Goal: Task Accomplishment & Management: Use online tool/utility

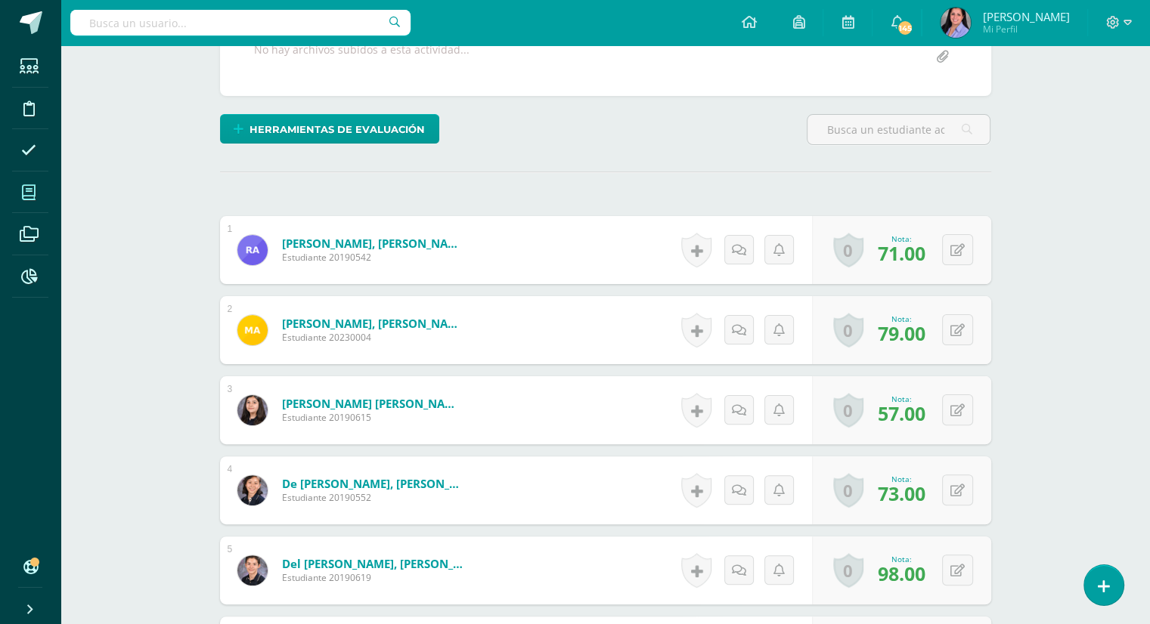
scroll to position [309, 0]
click at [37, 199] on span at bounding box center [29, 192] width 34 height 34
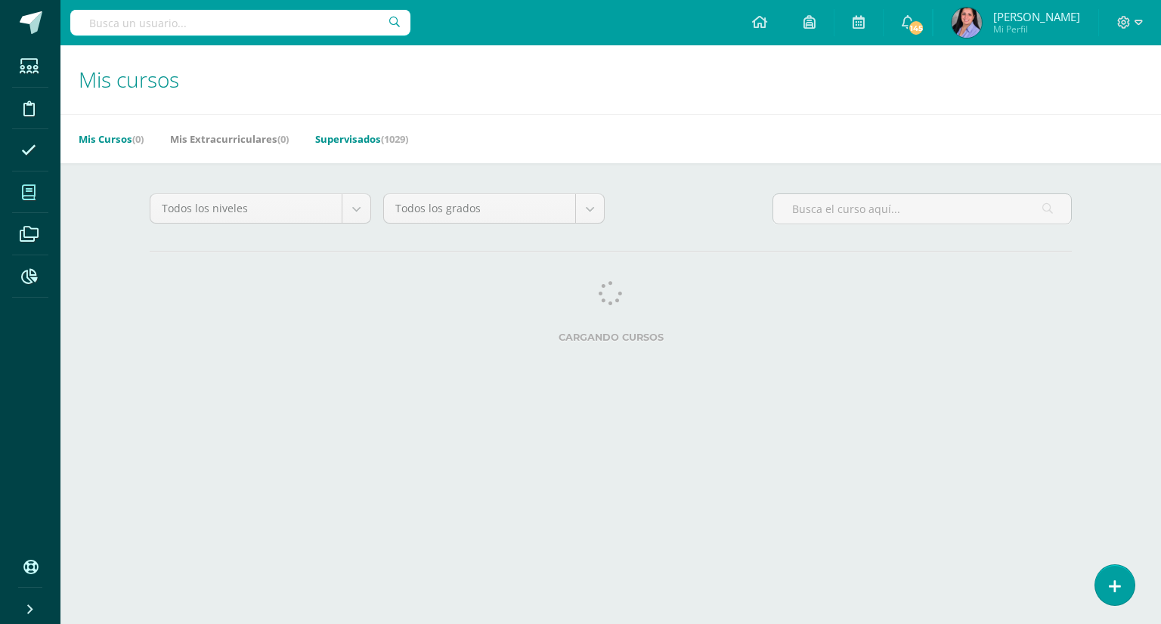
click at [374, 135] on link "Supervisados (1029)" at bounding box center [361, 139] width 93 height 24
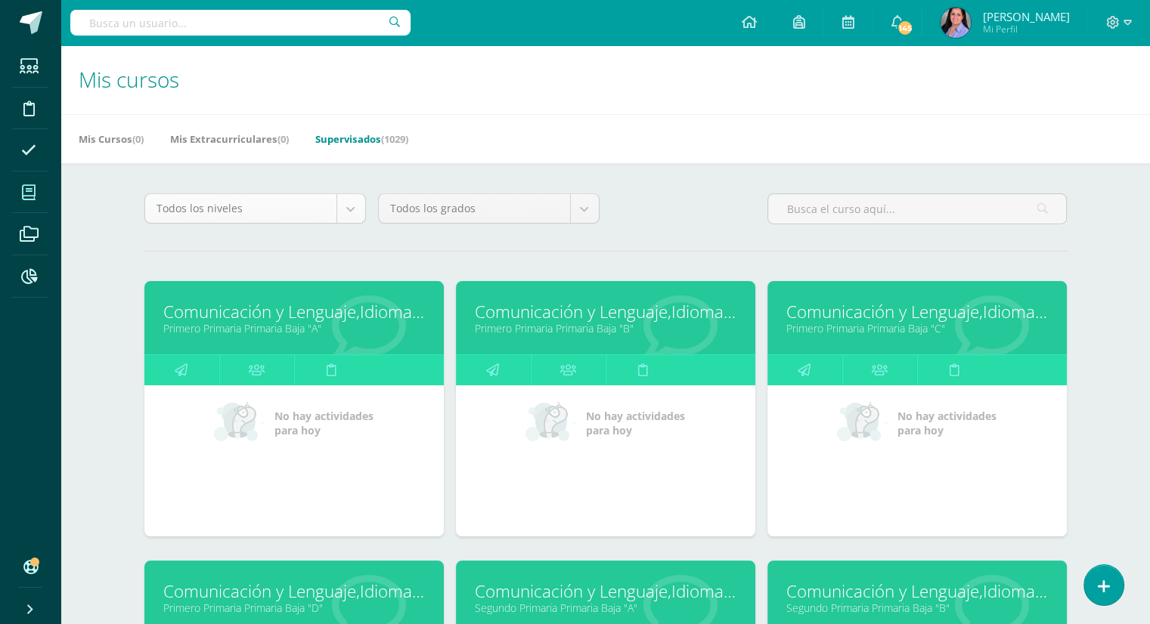
click at [349, 218] on body "Estudiantes Disciplina Asistencia Mis cursos Archivos Reportes Soporte Ayuda Re…" at bounding box center [575, 608] width 1150 height 1216
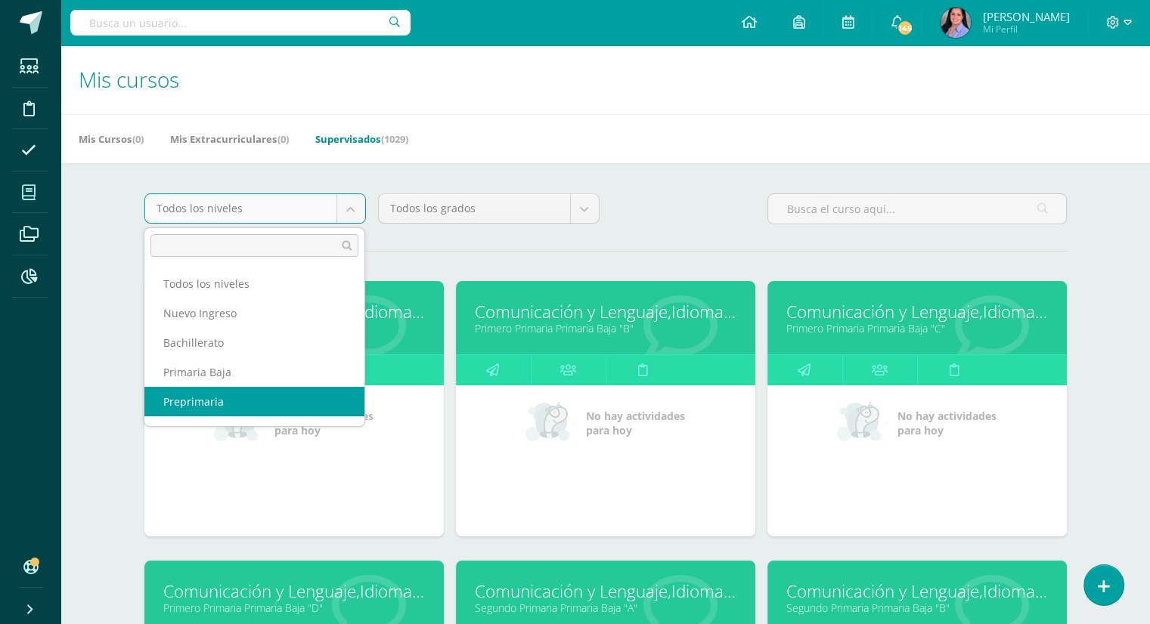
scroll to position [54, 0]
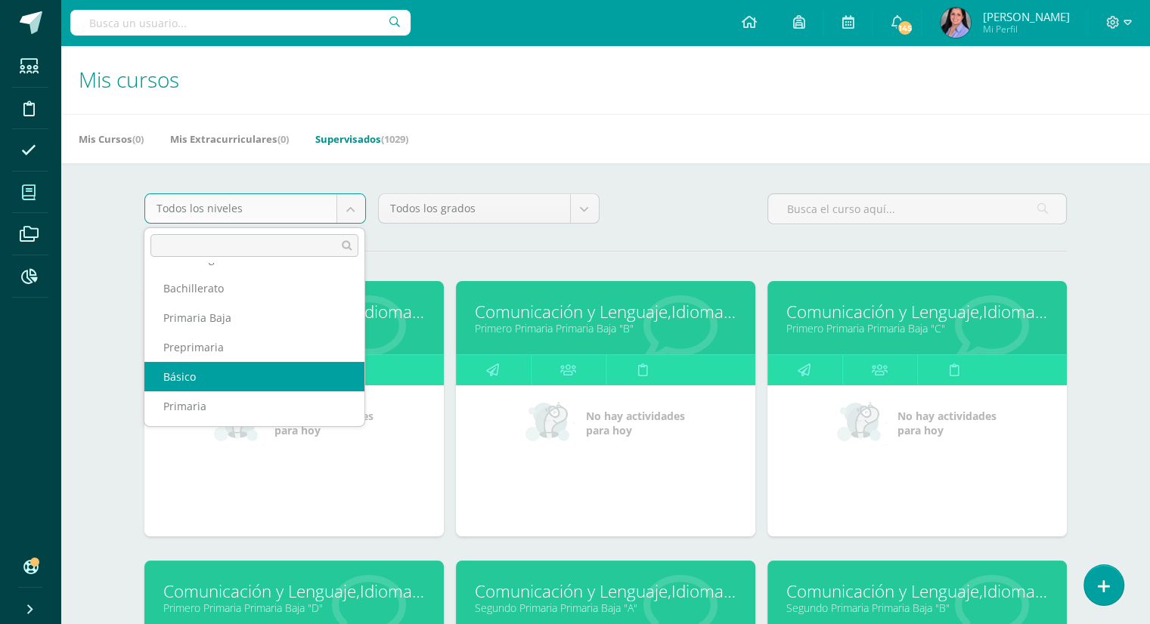
select select "6"
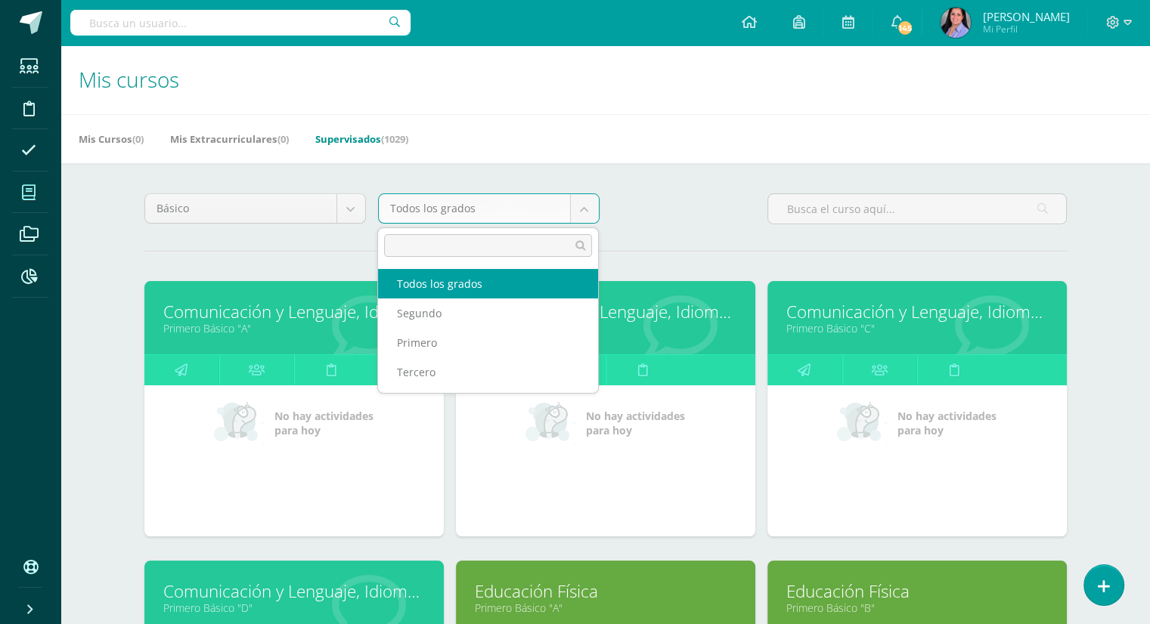
click at [585, 206] on body "Estudiantes Disciplina Asistencia Mis cursos Archivos Reportes Soporte Ayuda Re…" at bounding box center [575, 608] width 1150 height 1216
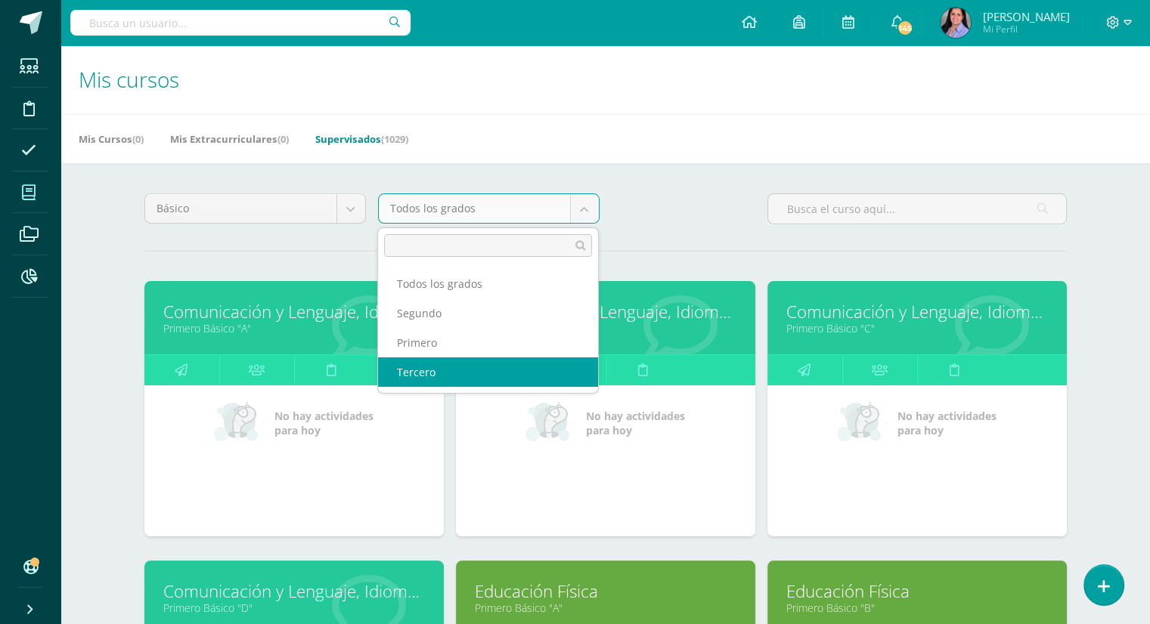
select select "26"
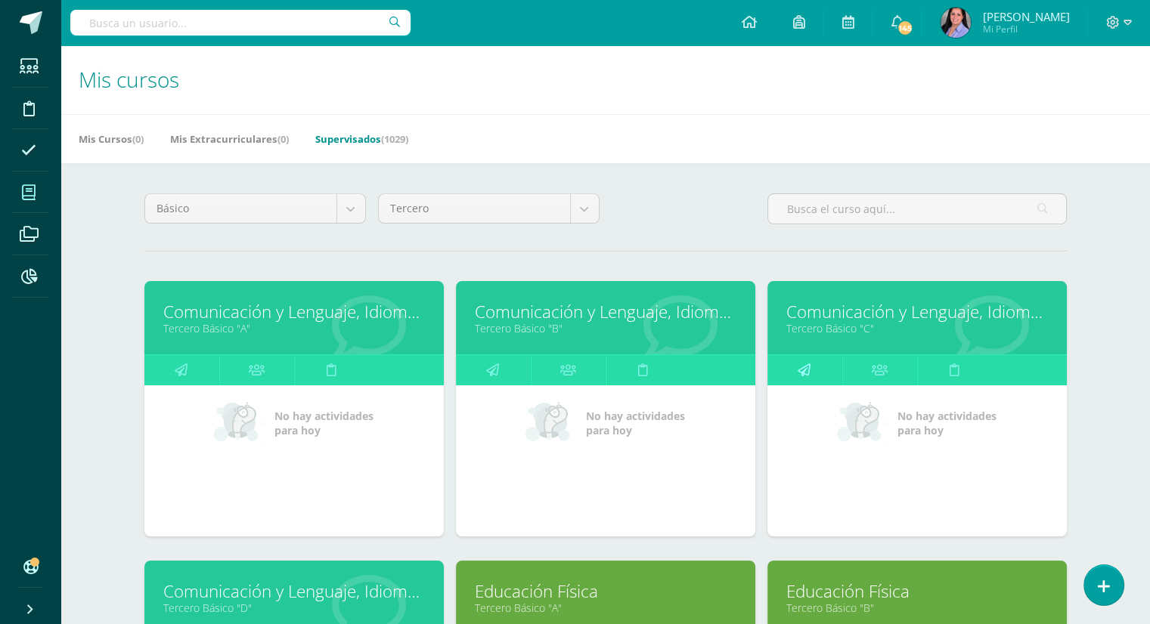
click at [818, 364] on link at bounding box center [804, 370] width 75 height 30
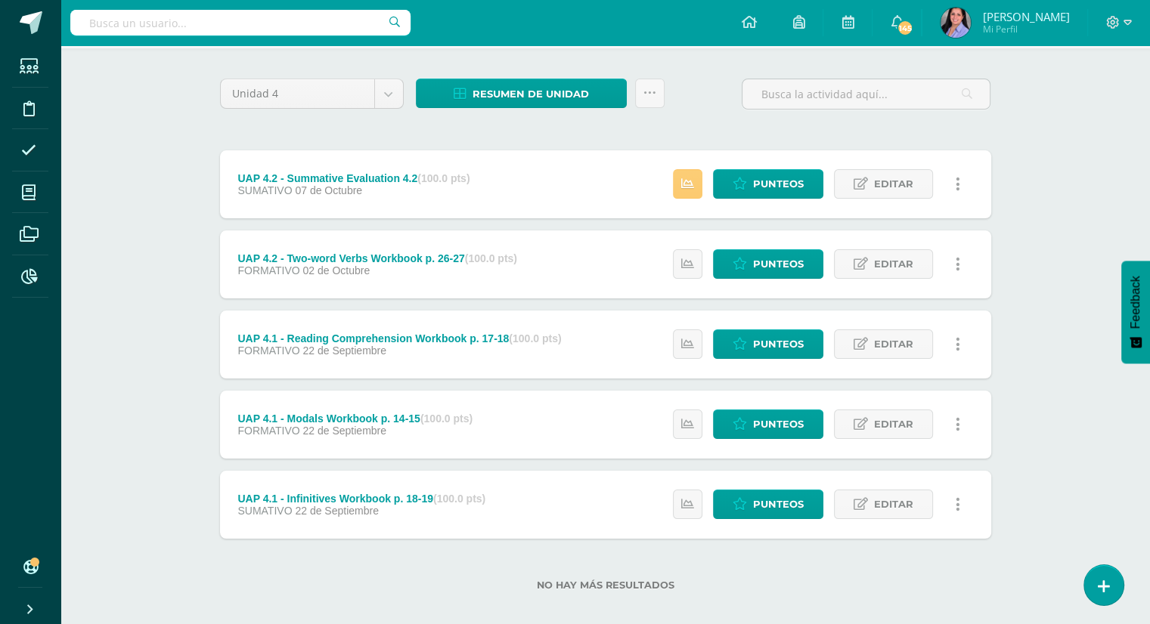
scroll to position [109, 0]
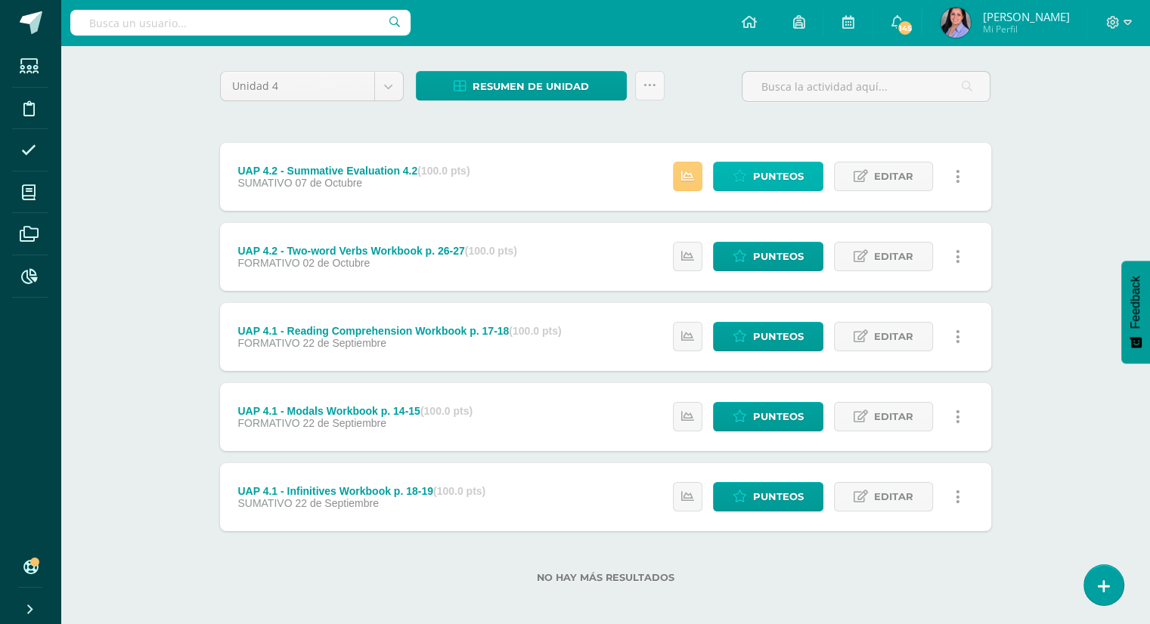
click at [751, 175] on link "Punteos" at bounding box center [768, 176] width 110 height 29
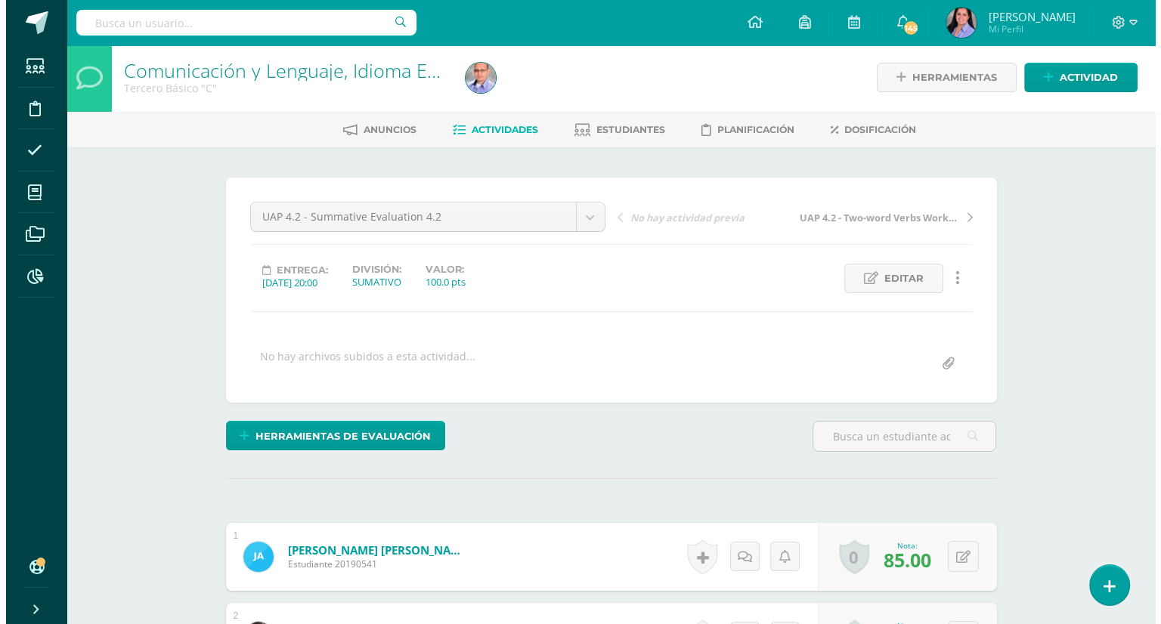
scroll to position [3, 0]
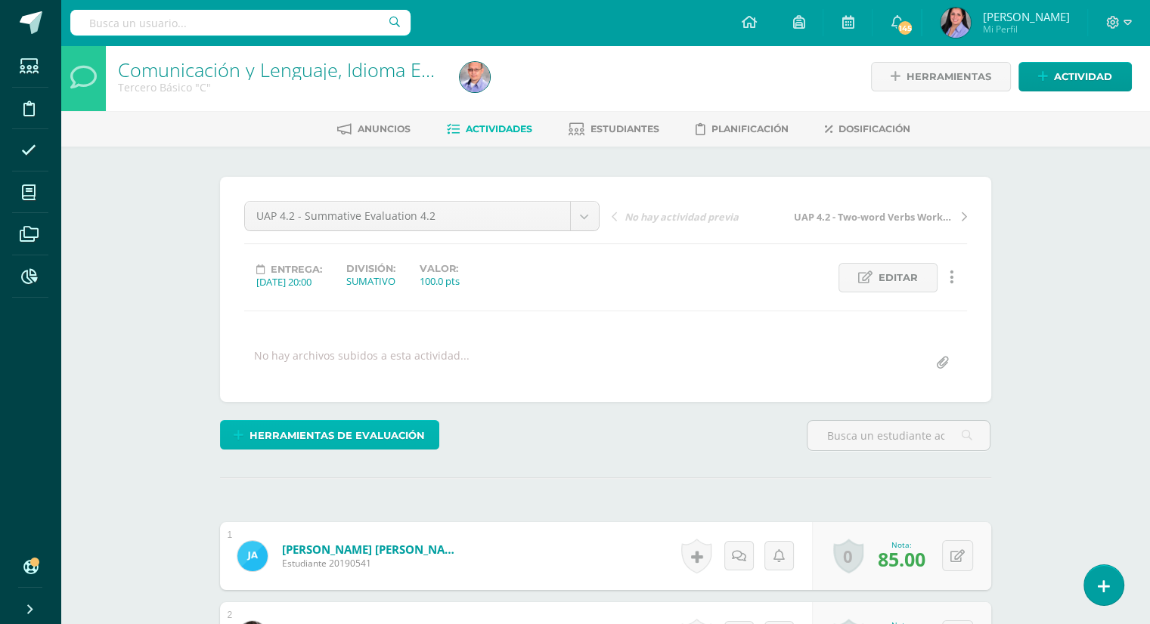
click at [348, 433] on span "Herramientas de evaluación" at bounding box center [336, 436] width 175 height 28
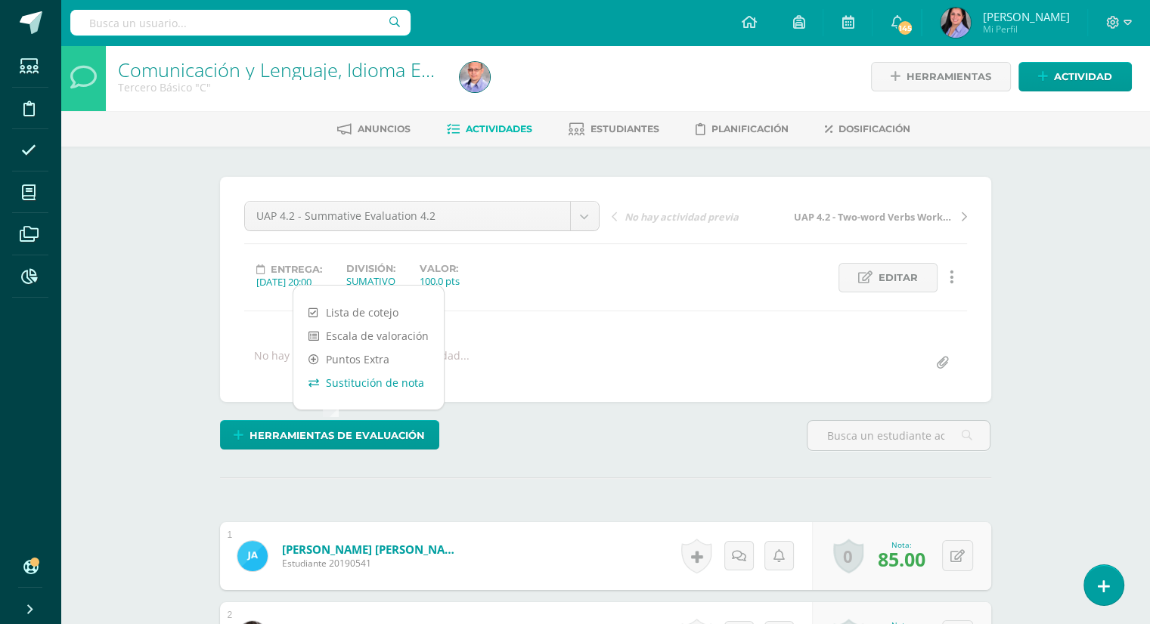
click at [363, 385] on link "Sustitución de nota" at bounding box center [368, 382] width 150 height 23
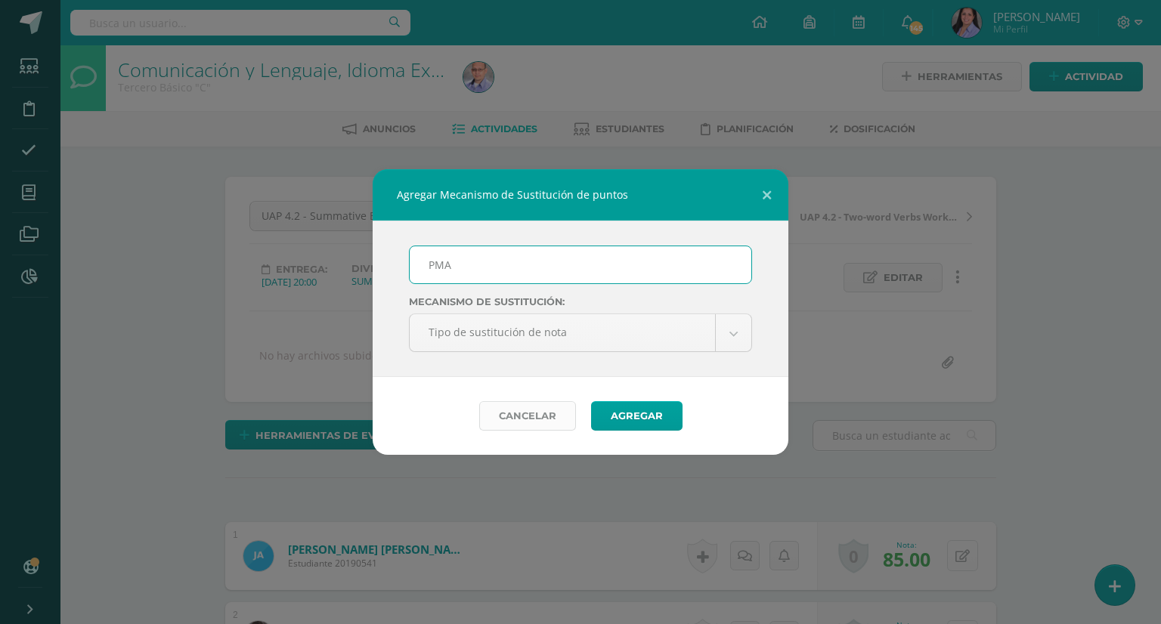
type input "PMA 4.2"
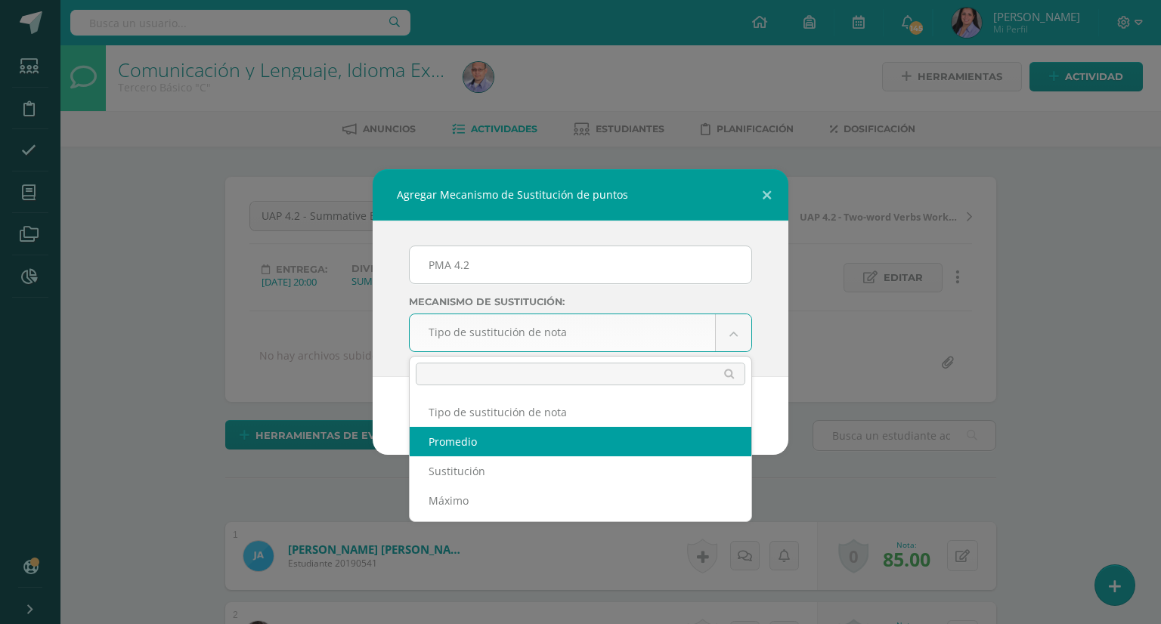
select select "average"
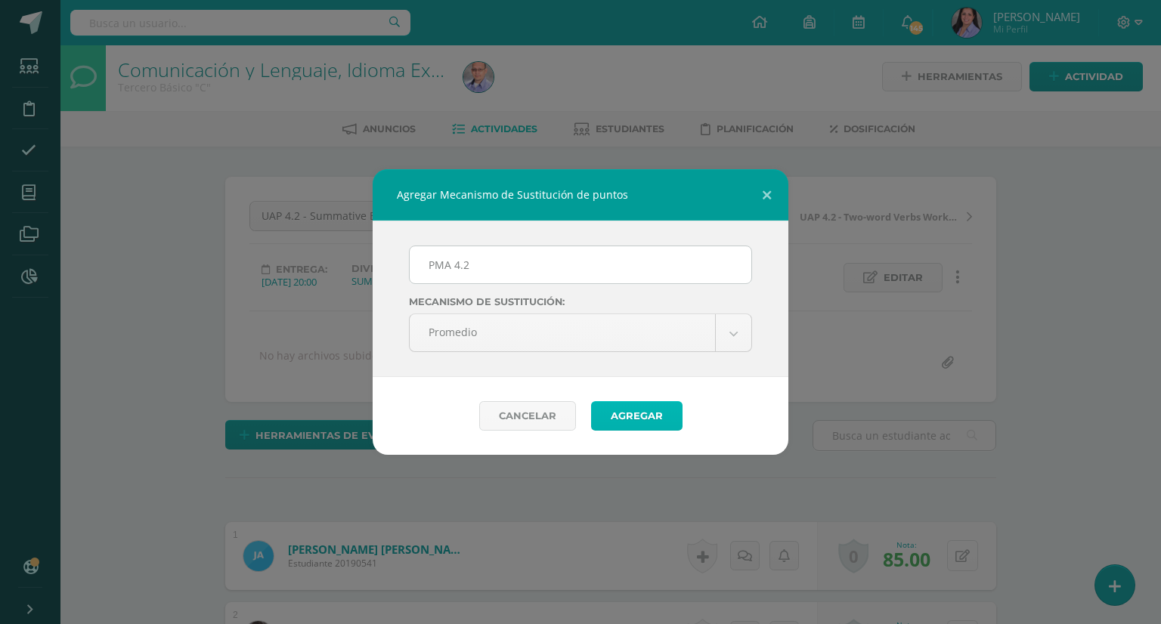
click at [622, 421] on button "Agregar" at bounding box center [636, 415] width 91 height 29
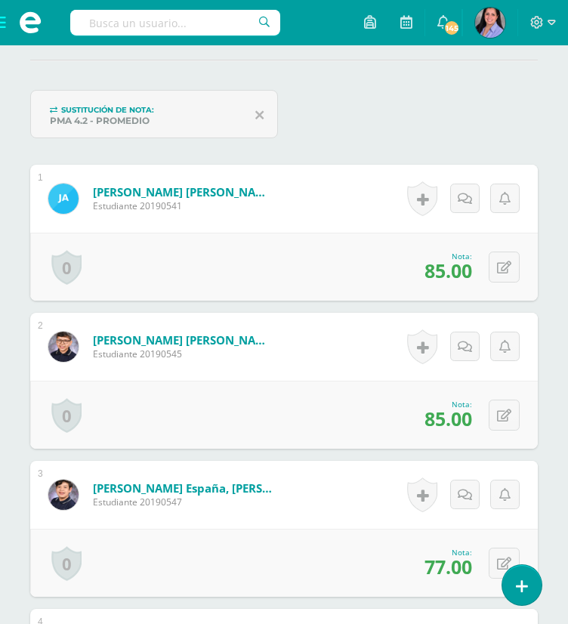
scroll to position [469, 0]
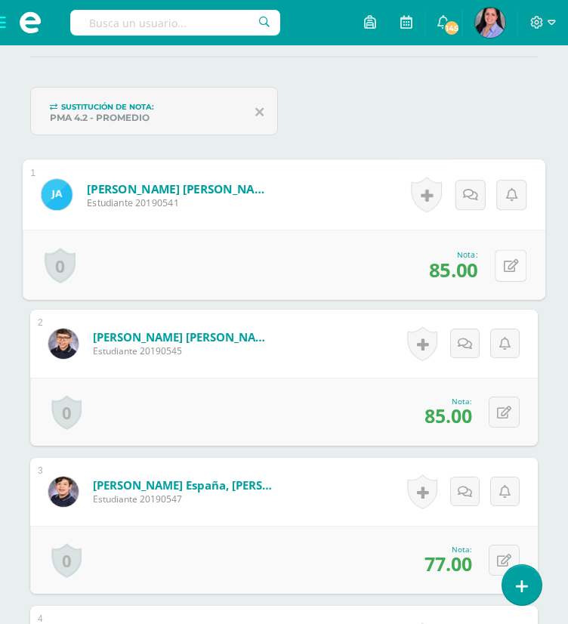
click at [496, 262] on button at bounding box center [511, 265] width 32 height 32
type input "96"
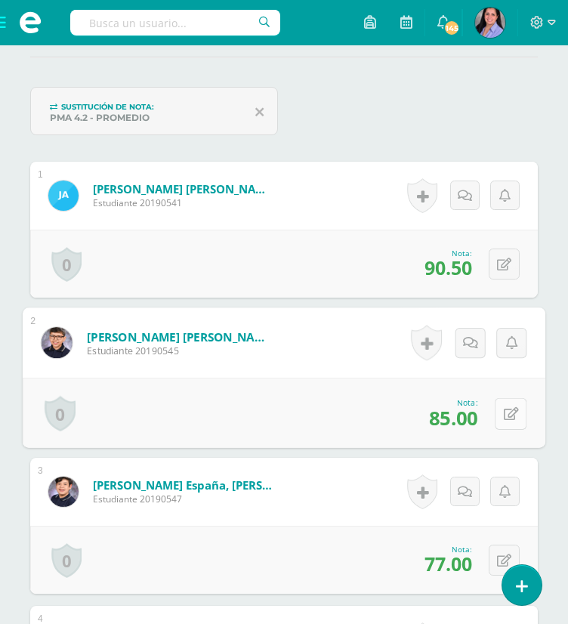
click at [504, 408] on icon at bounding box center [511, 413] width 15 height 13
type input "92"
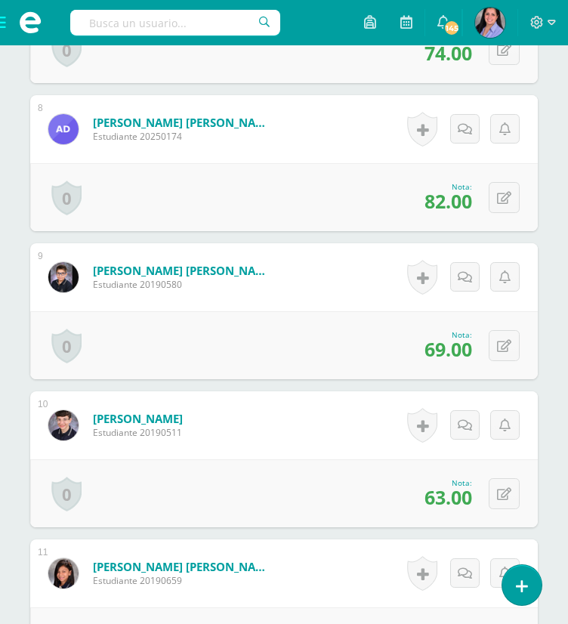
scroll to position [1600, 0]
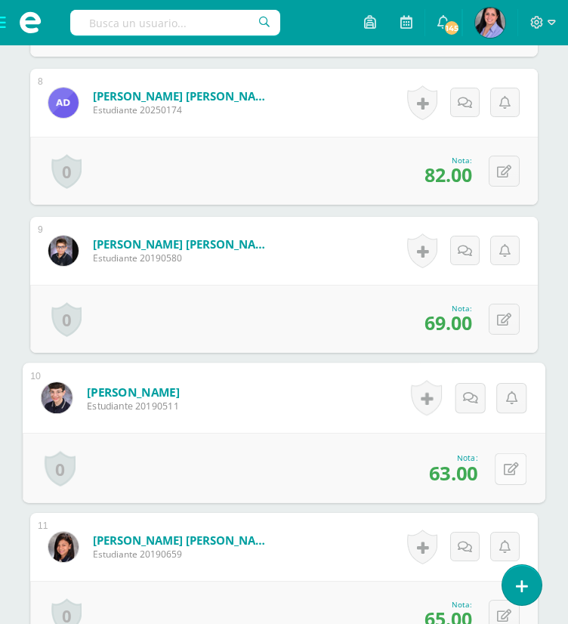
click at [509, 463] on icon at bounding box center [511, 469] width 15 height 13
type input "96"
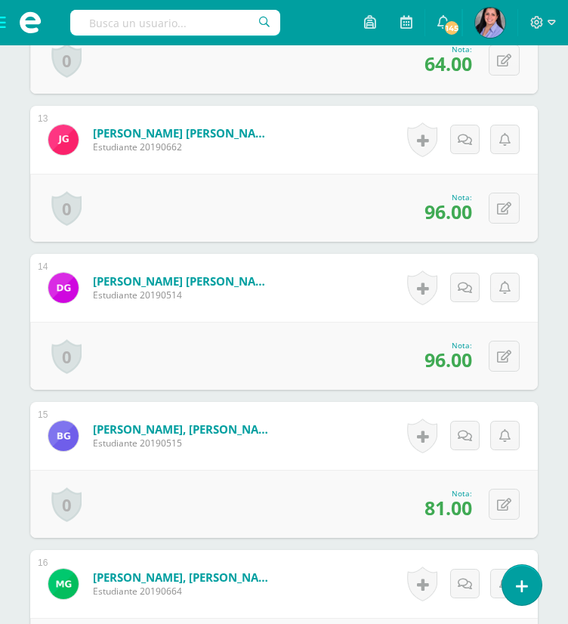
scroll to position [2306, 0]
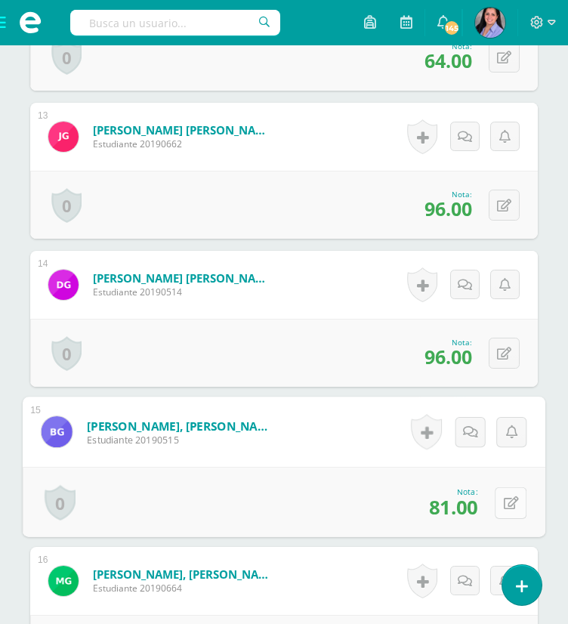
click at [505, 499] on icon at bounding box center [511, 503] width 15 height 13
type input "96"
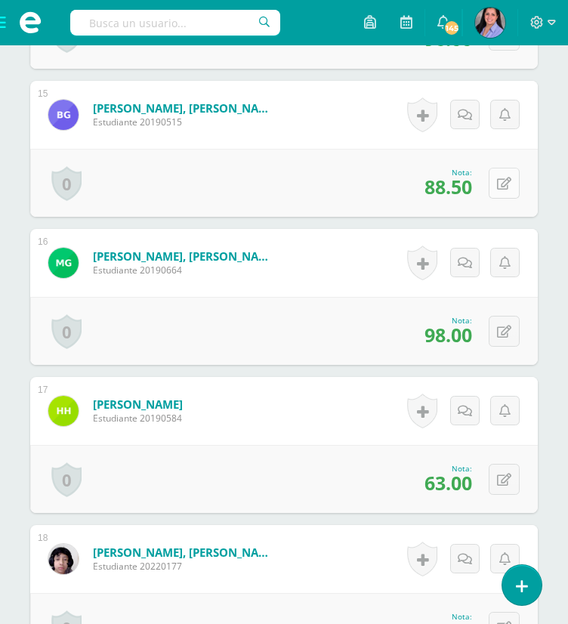
scroll to position [2628, 0]
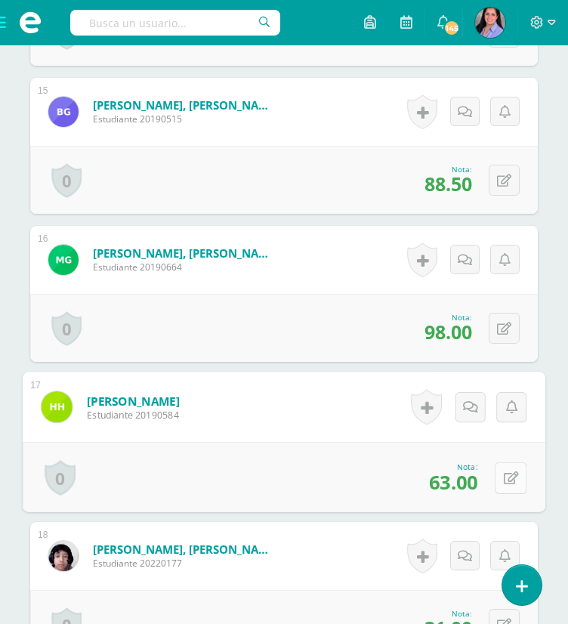
click at [504, 479] on icon at bounding box center [511, 478] width 15 height 13
type input "80"
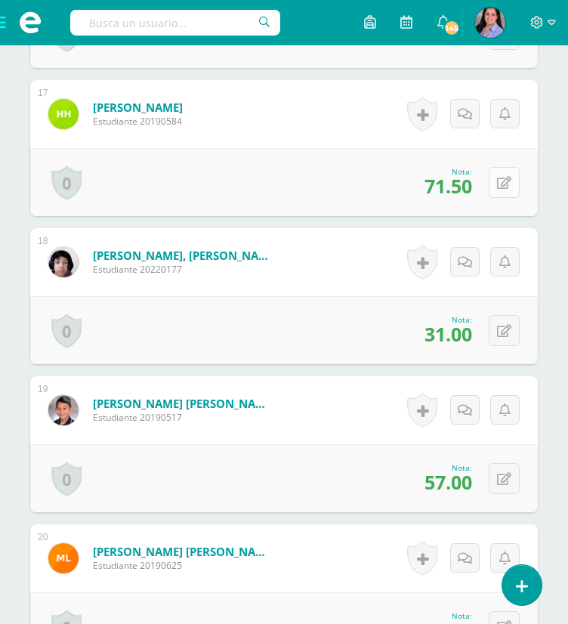
scroll to position [2924, 0]
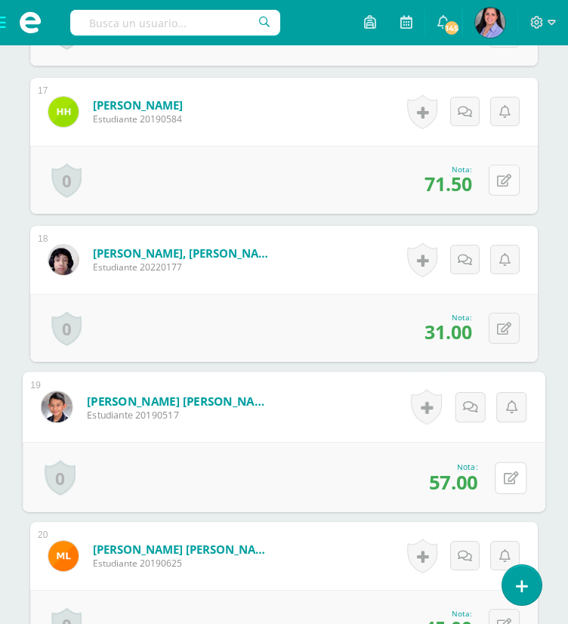
click at [504, 479] on icon at bounding box center [511, 478] width 15 height 13
type input "64"
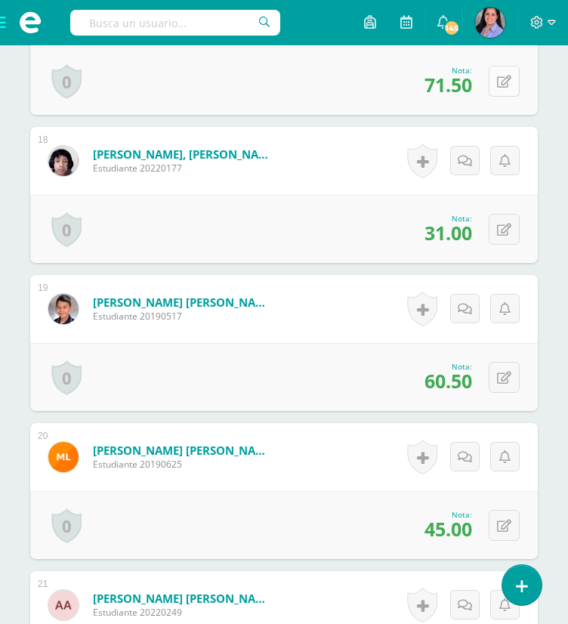
scroll to position [3024, 0]
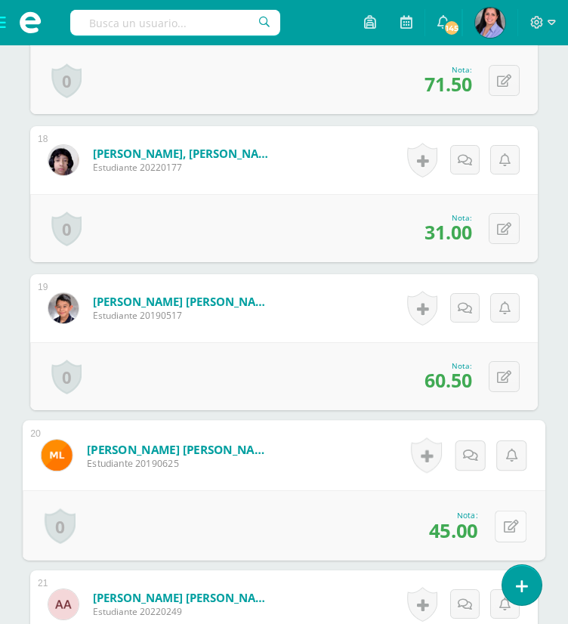
click at [502, 525] on button at bounding box center [511, 526] width 32 height 32
type input "78"
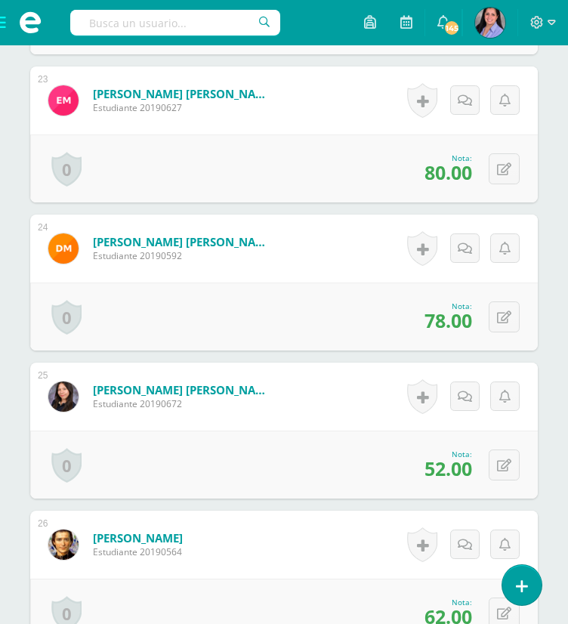
scroll to position [3828, 0]
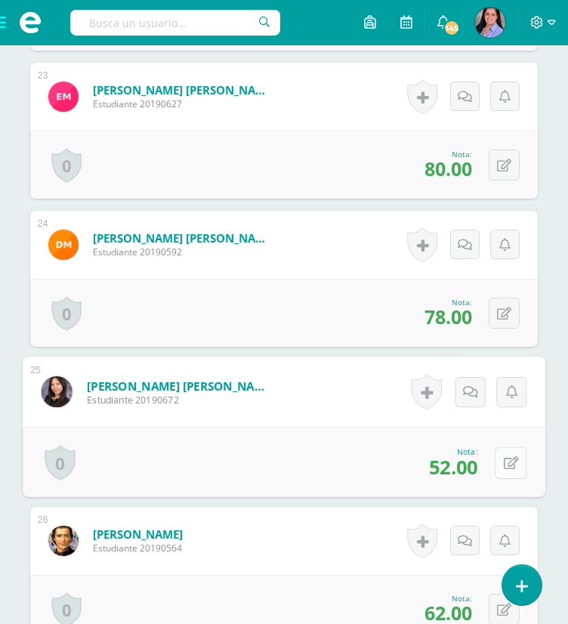
click at [503, 448] on button at bounding box center [511, 463] width 32 height 32
type input "96"
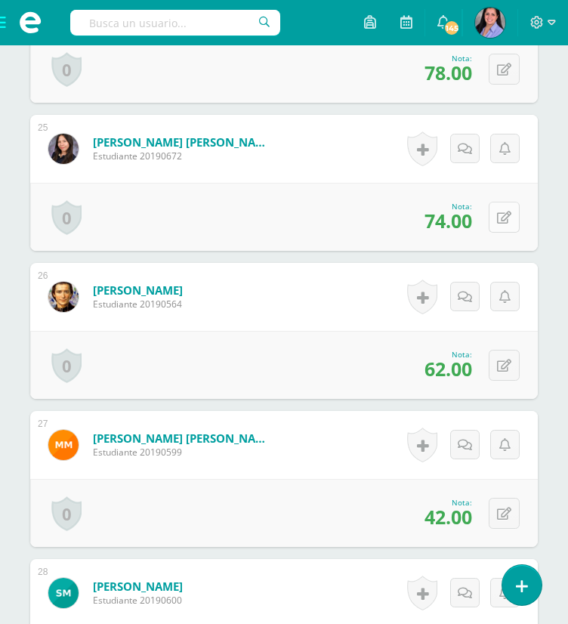
scroll to position [4097, 0]
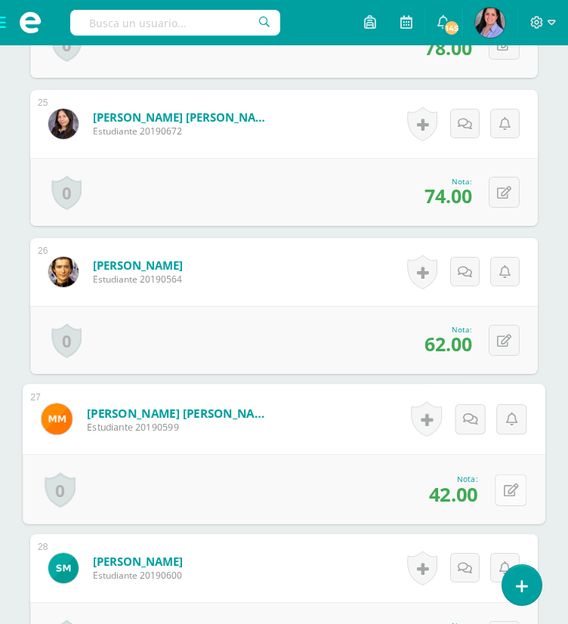
click at [508, 488] on icon at bounding box center [511, 490] width 15 height 13
type input "84"
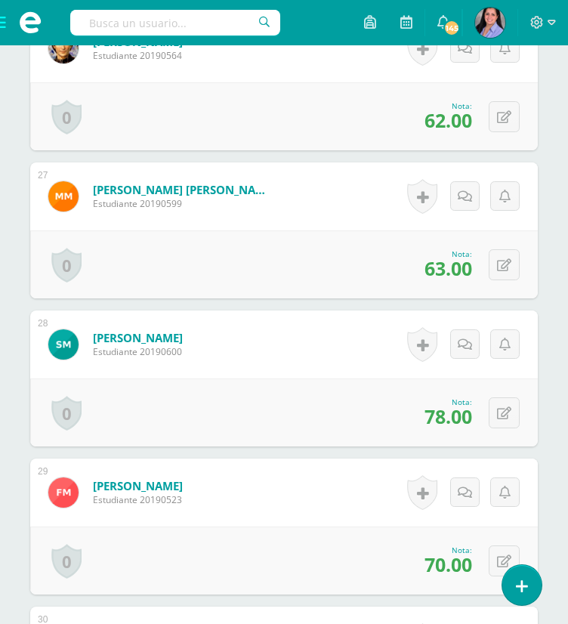
scroll to position [4357, 0]
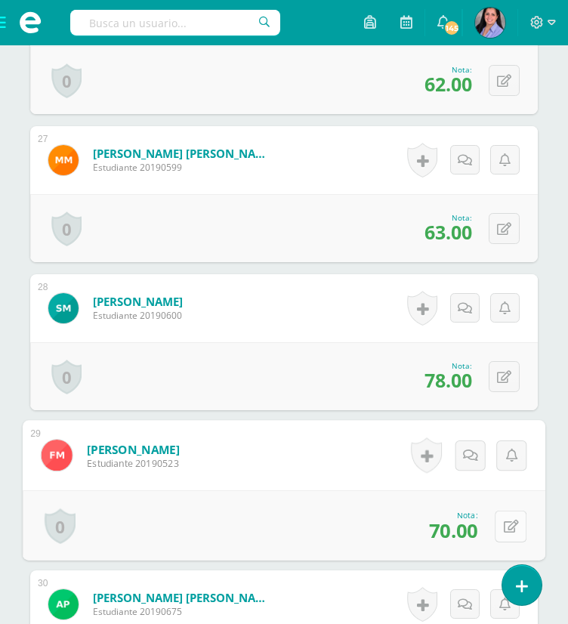
click at [516, 529] on button at bounding box center [511, 526] width 32 height 32
type input "96"
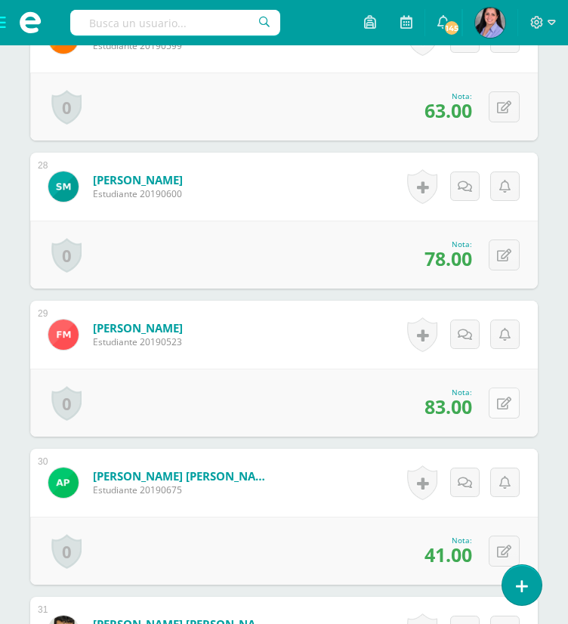
scroll to position [4481, 0]
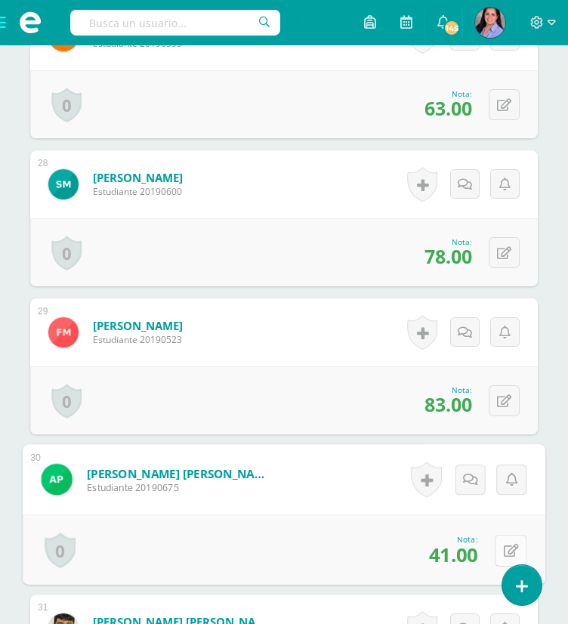
click at [513, 541] on button at bounding box center [511, 550] width 32 height 32
type input "74"
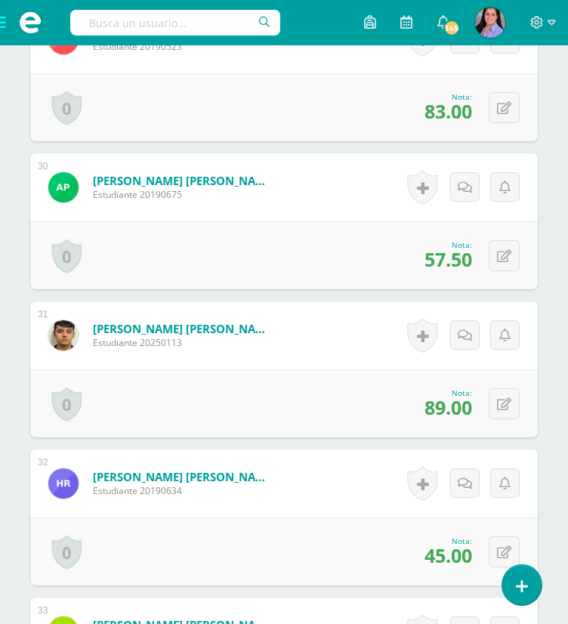
scroll to position [4850, 0]
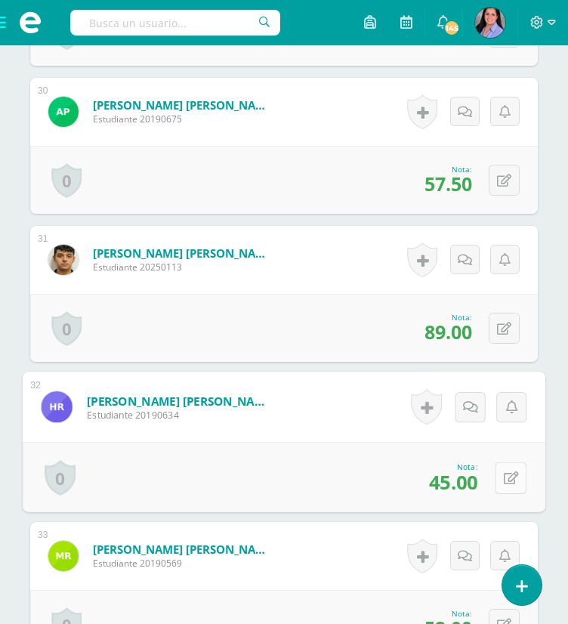
click at [511, 471] on button at bounding box center [511, 478] width 32 height 32
type input "90"
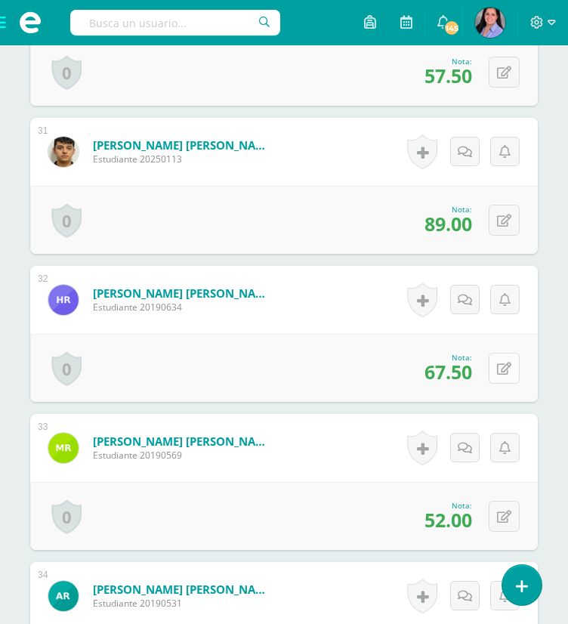
scroll to position [4968, 0]
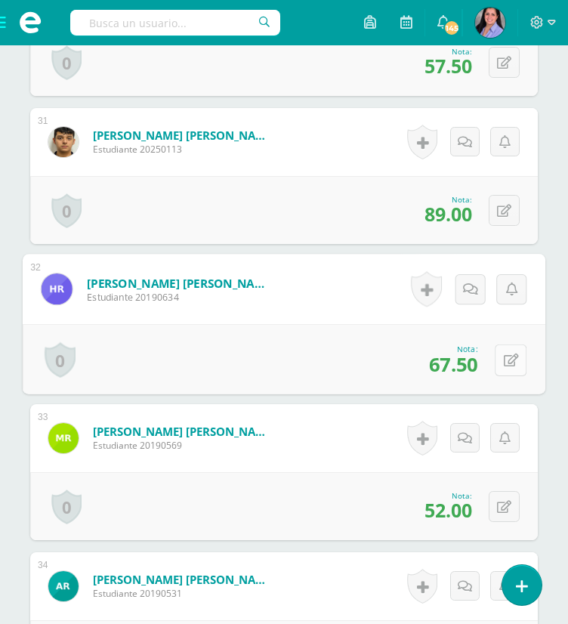
click at [499, 357] on button at bounding box center [511, 360] width 32 height 32
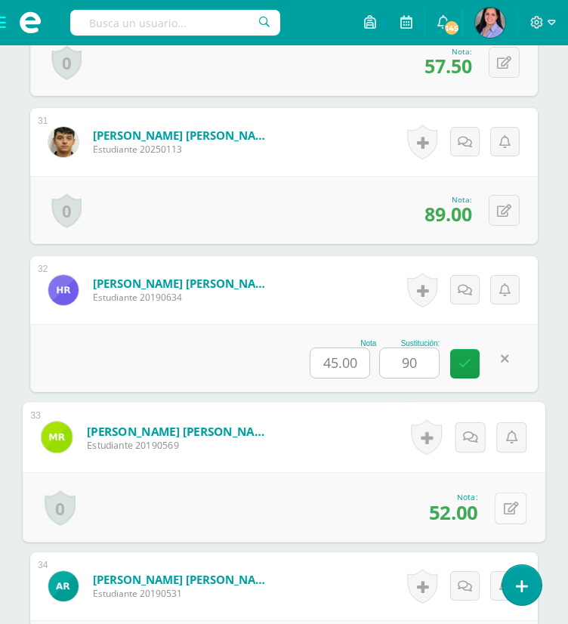
click at [504, 506] on icon at bounding box center [511, 508] width 15 height 13
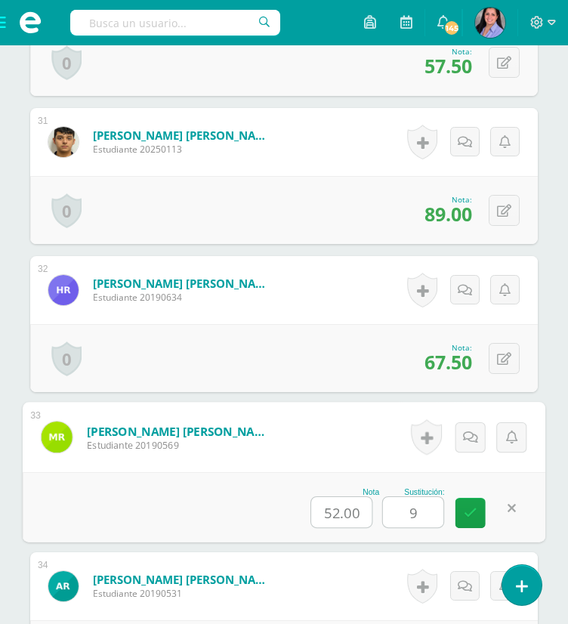
type input "96"
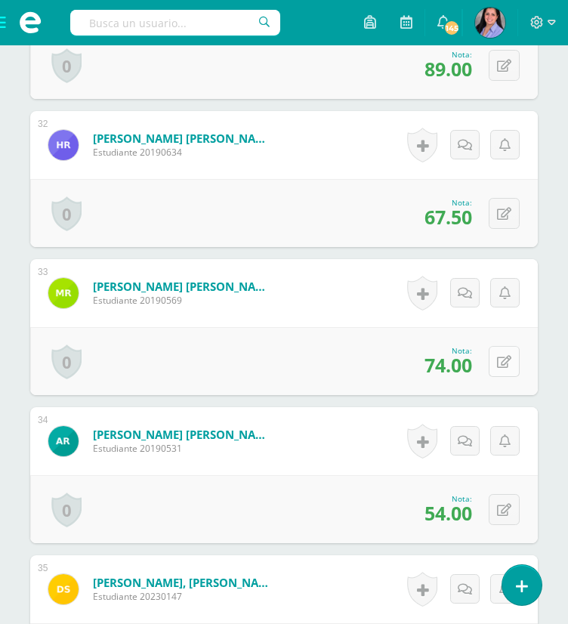
scroll to position [5115, 0]
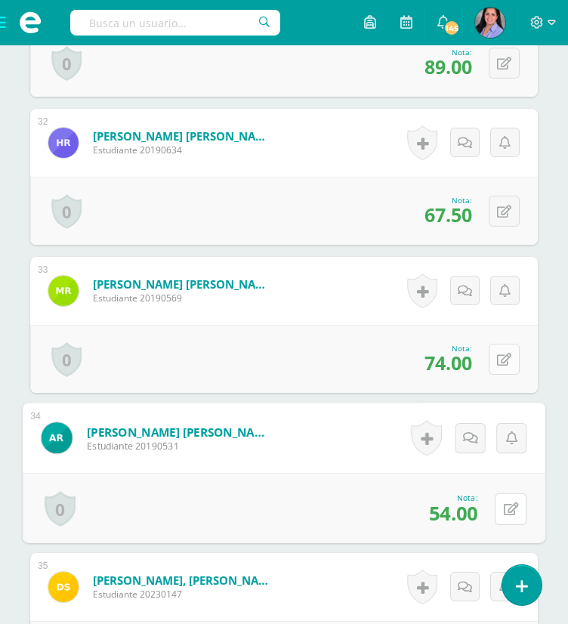
click at [504, 506] on icon at bounding box center [511, 509] width 15 height 13
type input "72"
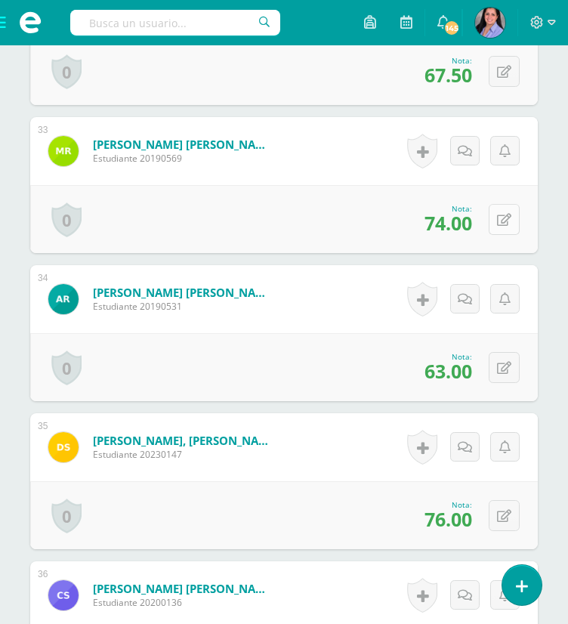
scroll to position [5255, 0]
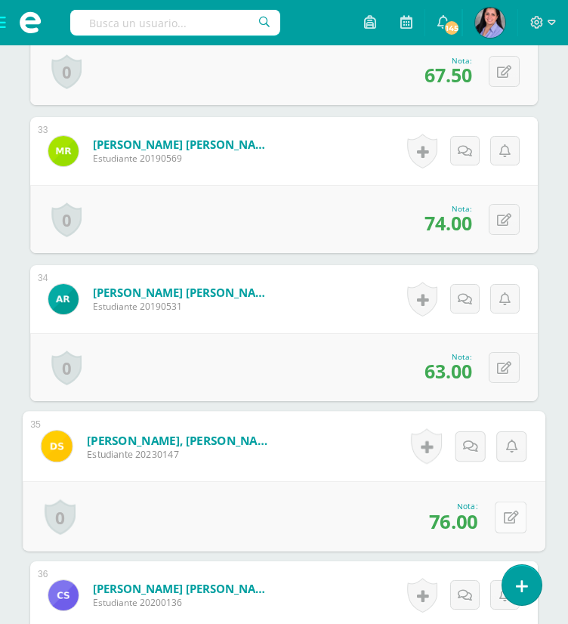
click at [516, 521] on button at bounding box center [511, 517] width 32 height 32
type input "96"
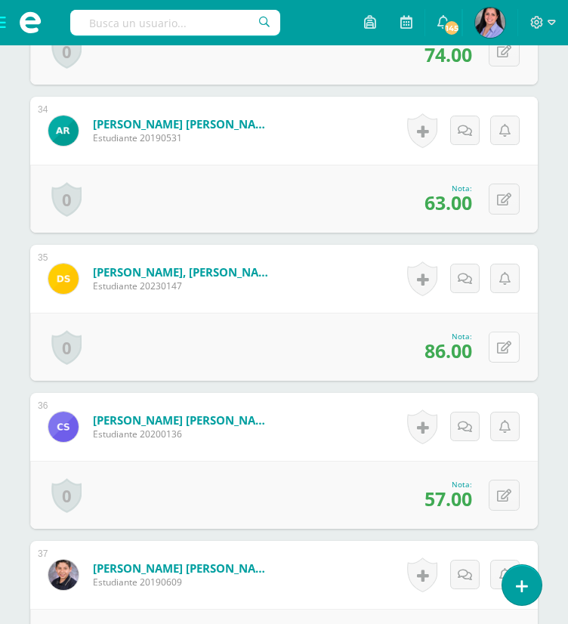
scroll to position [5425, 0]
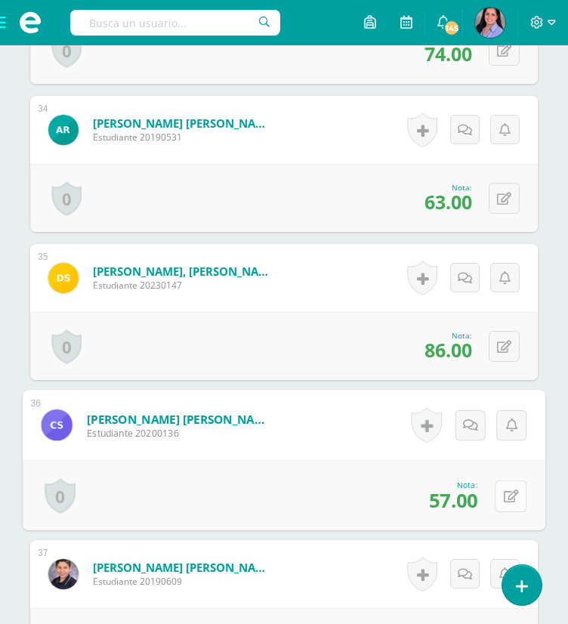
click at [501, 493] on button at bounding box center [511, 496] width 32 height 32
type input "100"
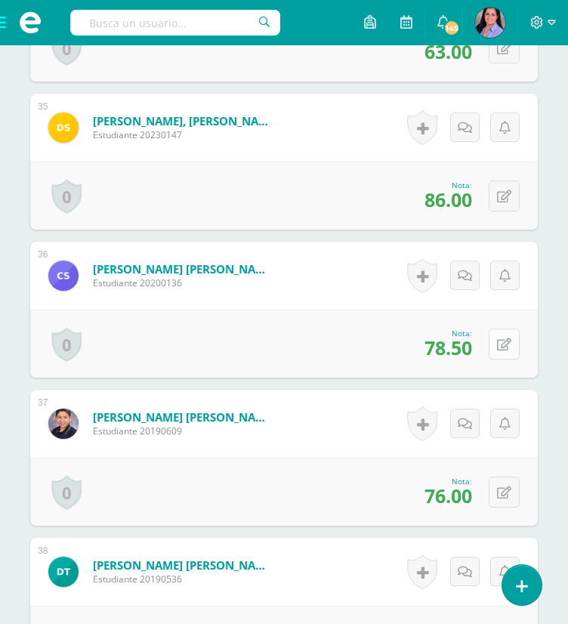
scroll to position [5586, 0]
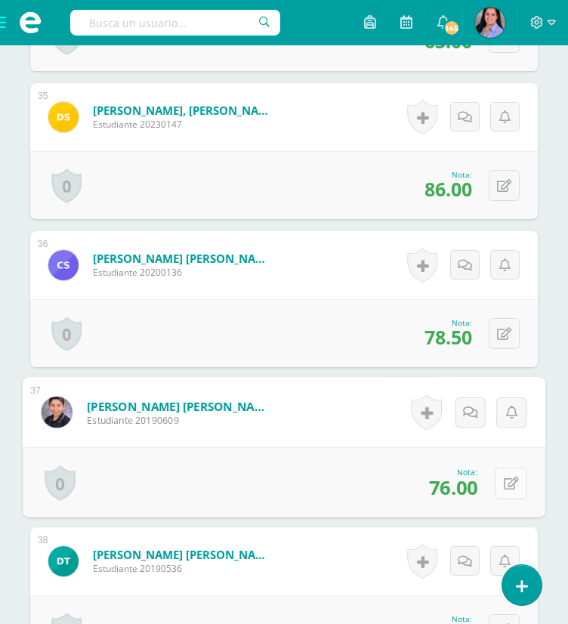
click at [505, 473] on button at bounding box center [511, 483] width 32 height 32
type input "96"
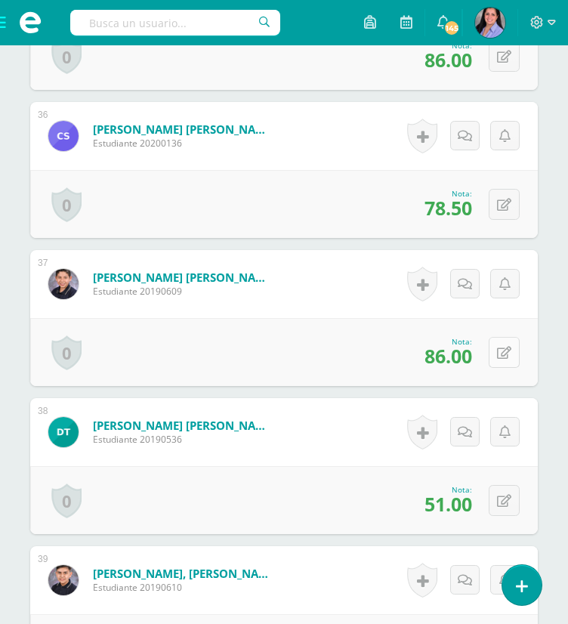
scroll to position [5745, 0]
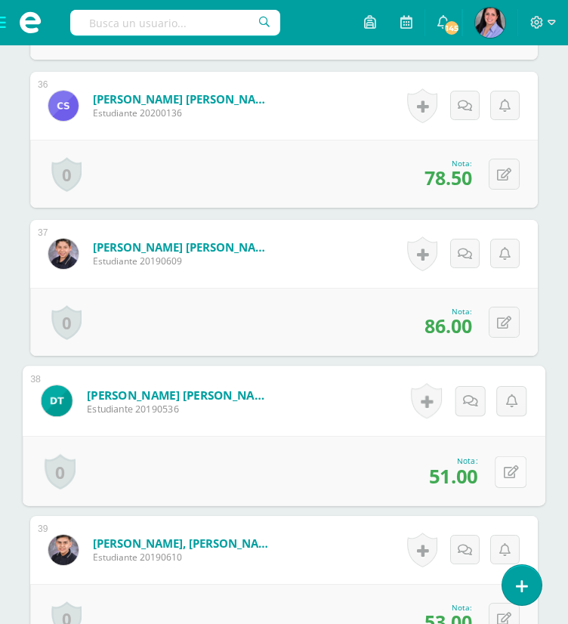
click at [505, 466] on icon at bounding box center [511, 472] width 15 height 13
type input "84"
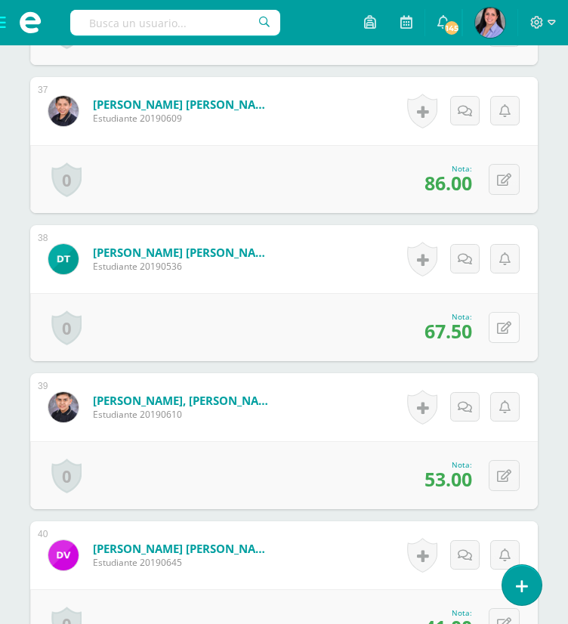
scroll to position [5887, 0]
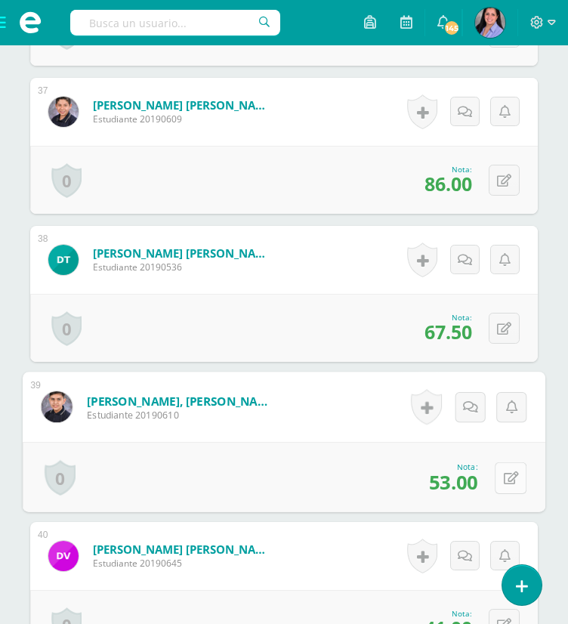
click at [510, 486] on button at bounding box center [511, 478] width 32 height 32
type input "65"
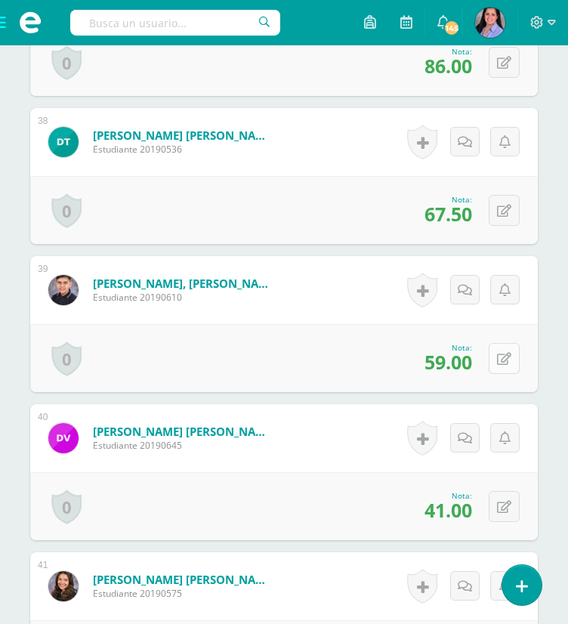
scroll to position [6011, 0]
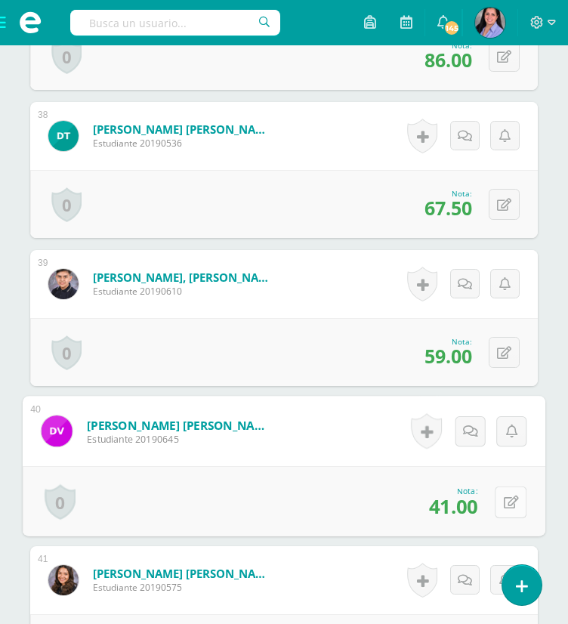
click at [513, 501] on button at bounding box center [511, 502] width 32 height 32
type input "93"
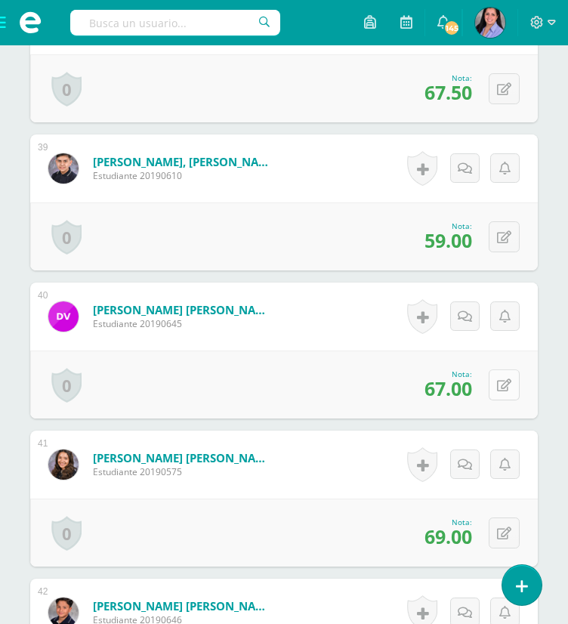
scroll to position [6128, 0]
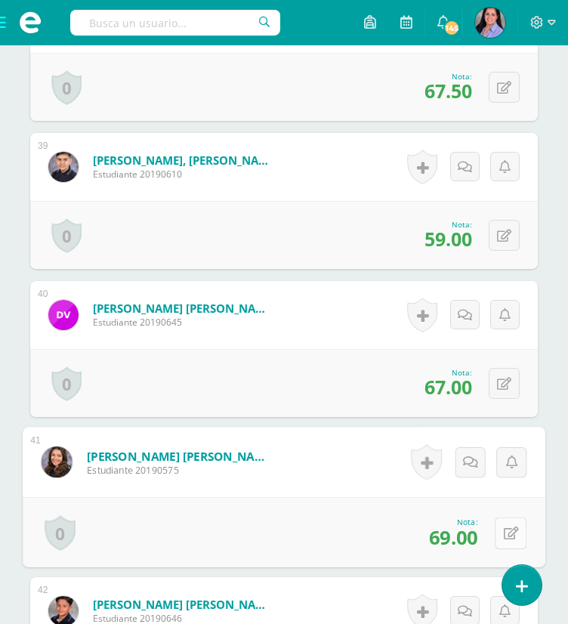
click at [508, 531] on icon at bounding box center [511, 533] width 15 height 13
type input "93"
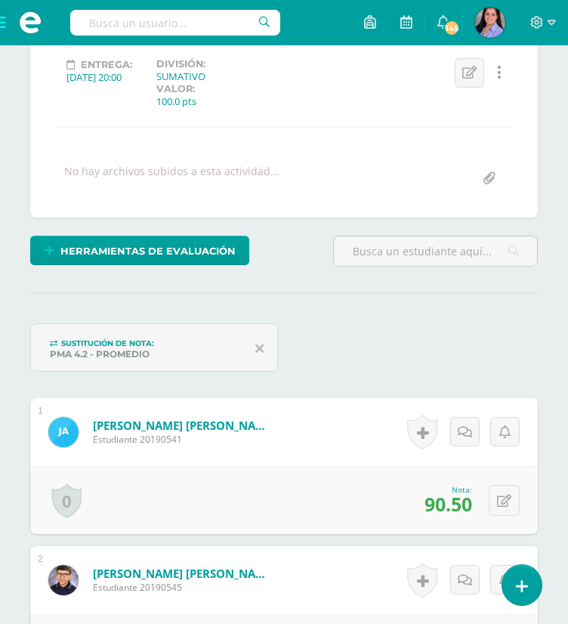
scroll to position [0, 0]
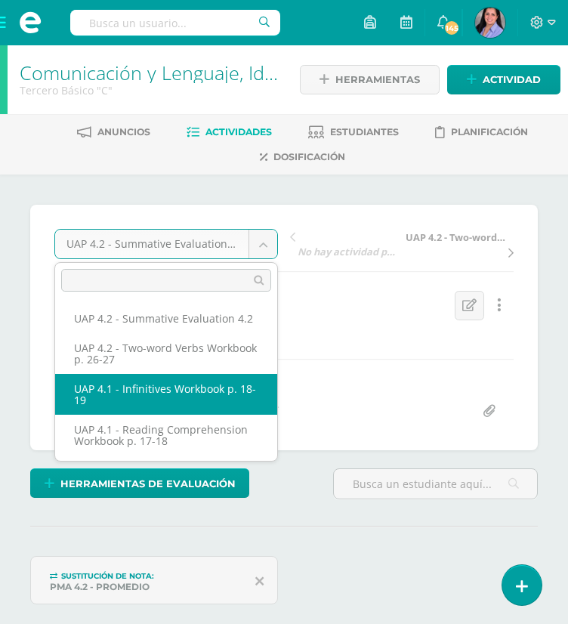
select select "/dashboard/teacher/grade-activity/226772/"
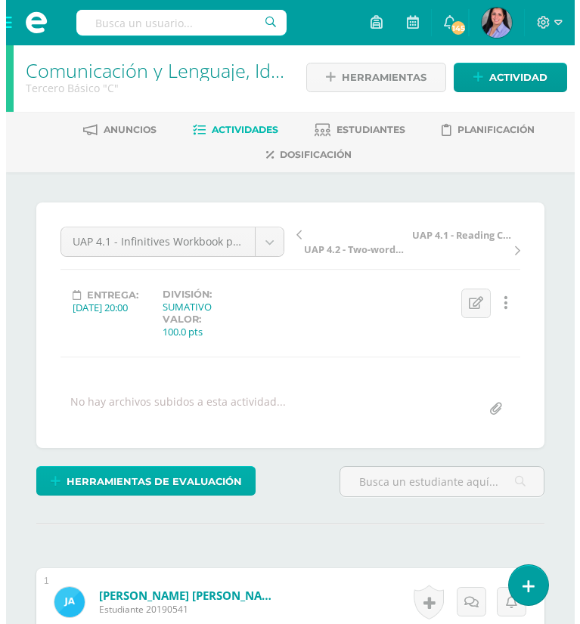
scroll to position [3, 0]
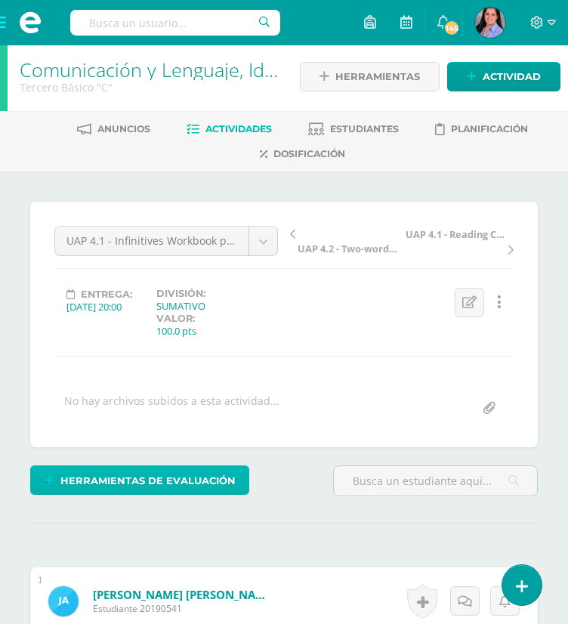
click at [209, 479] on span "Herramientas de evaluación" at bounding box center [147, 481] width 175 height 28
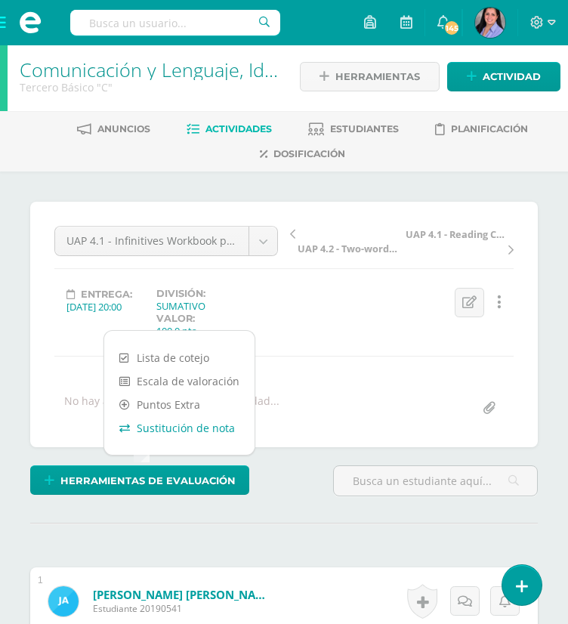
click at [201, 424] on link "Sustitución de nota" at bounding box center [179, 428] width 150 height 23
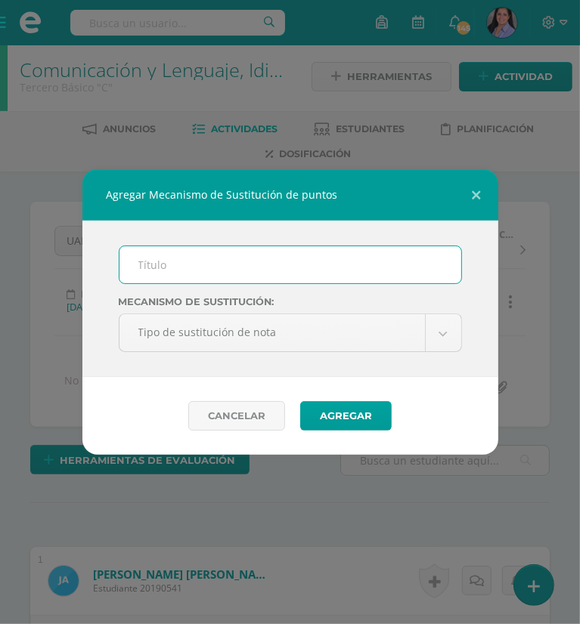
click at [209, 262] on input "text" at bounding box center [290, 264] width 342 height 37
type input "PMA 4.1"
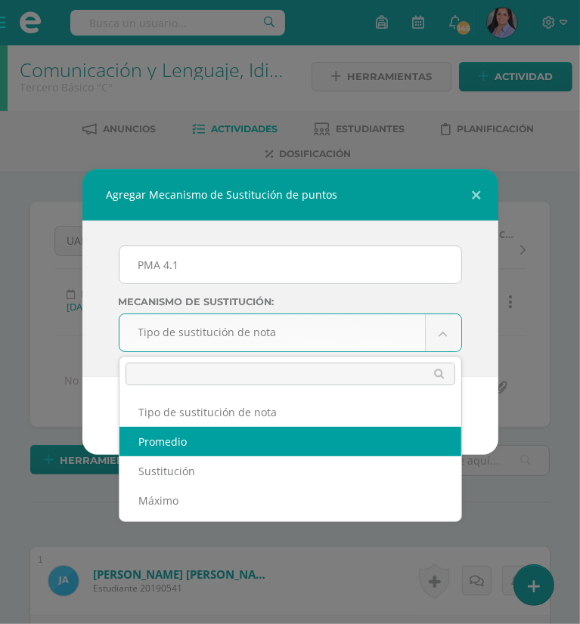
select select "average"
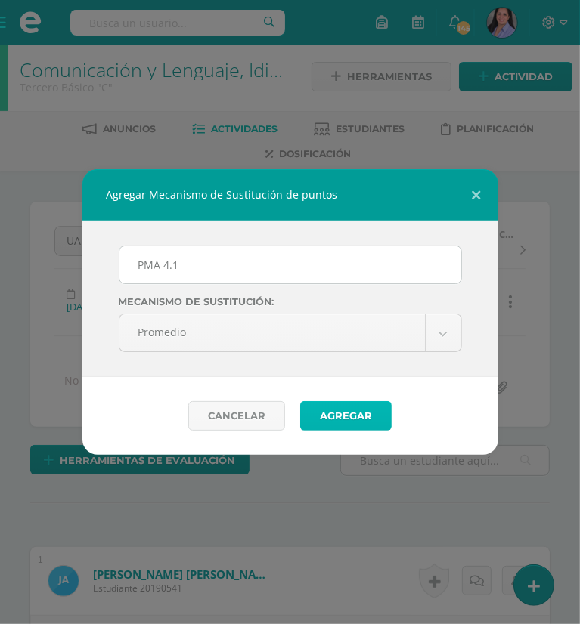
click at [342, 411] on button "Agregar" at bounding box center [345, 415] width 91 height 29
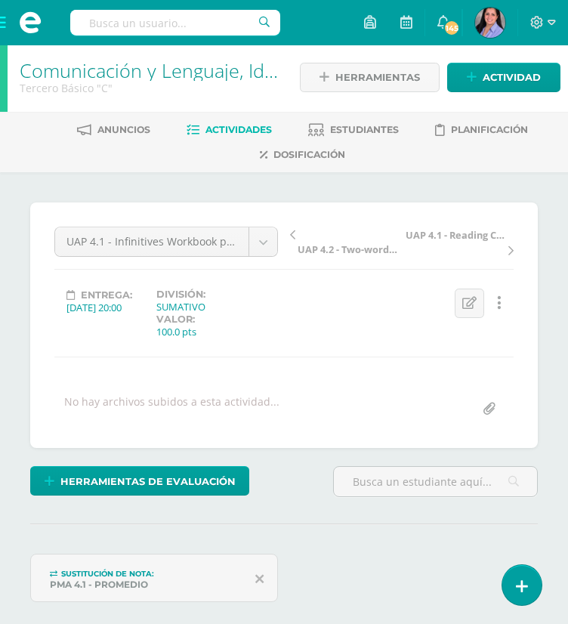
scroll to position [3, 0]
